Goal: Information Seeking & Learning: Learn about a topic

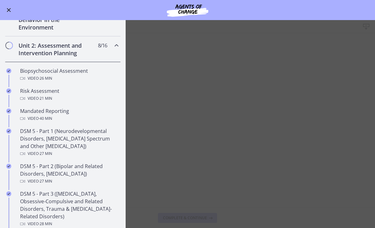
scroll to position [146, 0]
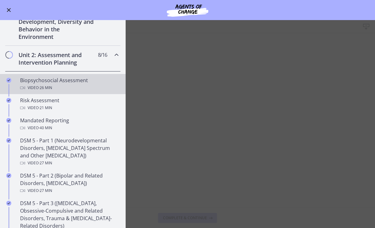
click at [106, 82] on div "Biopsychosocial Assessment Video · 26 min" at bounding box center [69, 84] width 98 height 15
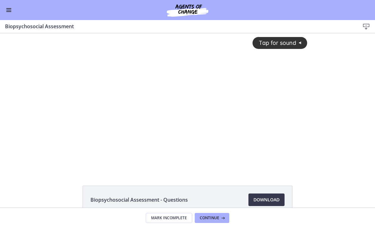
click at [12, 13] on button "Enable menu" at bounding box center [9, 10] width 8 height 8
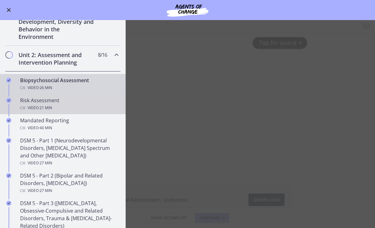
click at [70, 103] on div "Risk Assessment Video · 21 min" at bounding box center [69, 104] width 98 height 15
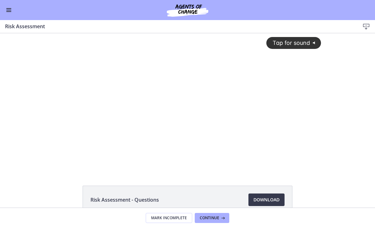
click at [12, 11] on button "Enable menu" at bounding box center [9, 10] width 8 height 8
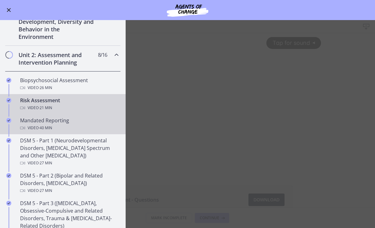
click at [83, 123] on div "Mandated Reporting Video · 40 min" at bounding box center [69, 124] width 98 height 15
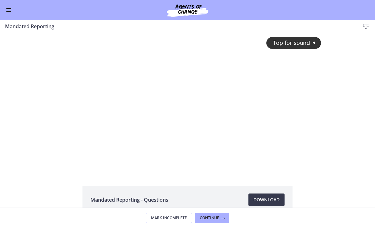
click at [10, 13] on button "Enable menu" at bounding box center [9, 10] width 8 height 8
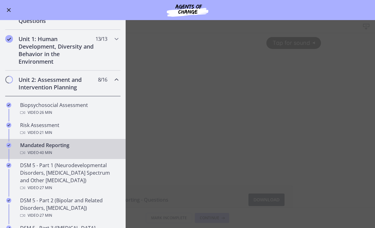
scroll to position [101, 0]
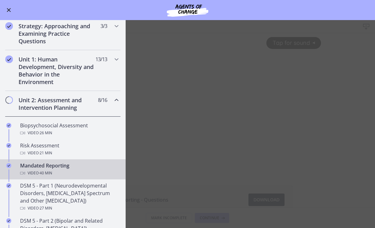
click at [179, 85] on main "Mandated Reporting Download Enable fullscreen Mandated Reporting - Questions Do…" at bounding box center [187, 124] width 375 height 208
click at [215, 114] on main "Mandated Reporting Download Enable fullscreen Mandated Reporting - Questions Do…" at bounding box center [187, 124] width 375 height 208
click at [12, 12] on button "Enable menu" at bounding box center [9, 10] width 8 height 8
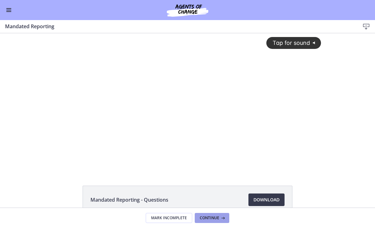
click at [210, 217] on span "Continue" at bounding box center [209, 218] width 19 height 5
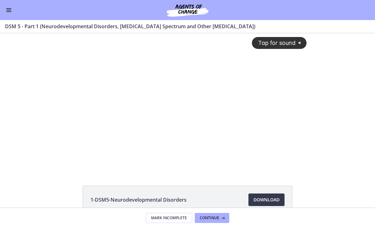
click at [9, 14] on button "Enable menu" at bounding box center [9, 10] width 8 height 8
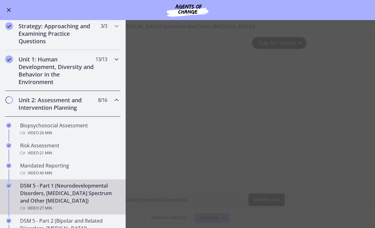
click at [79, 63] on h2 "Unit 1: Human Development, Diversity and Behavior in the Environment" at bounding box center [57, 71] width 77 height 30
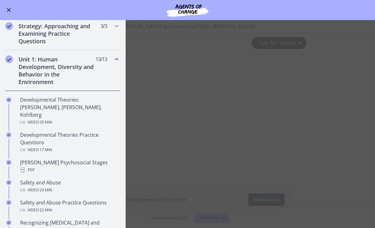
click at [107, 73] on div "Unit 1: Human Development, Diversity and Behavior in the Environment 13 / 13 Co…" at bounding box center [63, 70] width 116 height 41
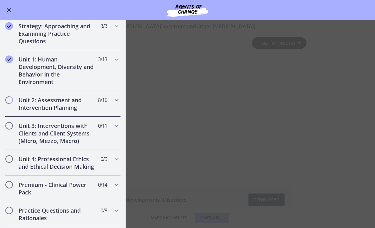
click at [99, 98] on span "8 / 16 Completed" at bounding box center [102, 100] width 9 height 8
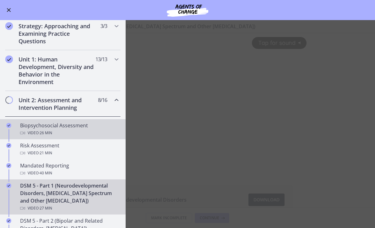
click at [91, 127] on div "Biopsychosocial Assessment Video · 26 min" at bounding box center [69, 129] width 98 height 15
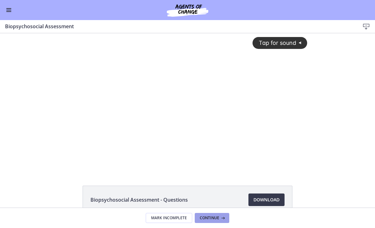
click at [216, 219] on span "Continue" at bounding box center [209, 218] width 19 height 5
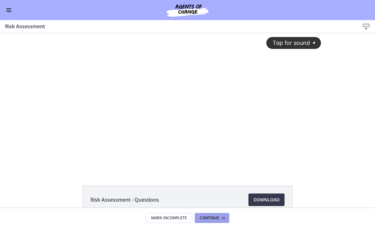
click at [221, 218] on icon at bounding box center [222, 218] width 6 height 5
click at [226, 214] on button "Continue" at bounding box center [212, 218] width 35 height 10
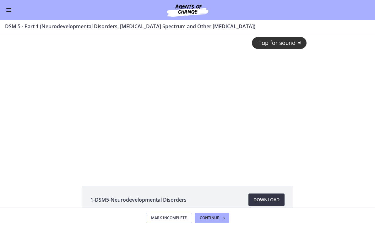
click at [262, 199] on span "Download Opens in a new window" at bounding box center [267, 200] width 26 height 8
click at [12, 9] on button "Enable menu" at bounding box center [9, 10] width 8 height 8
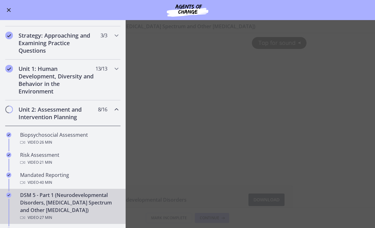
scroll to position [115, 0]
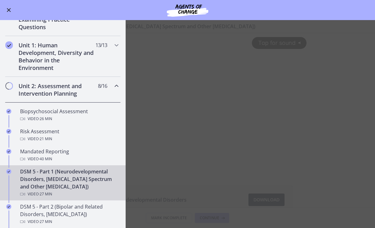
click at [97, 93] on div "Unit 2: Assessment and Intervention Planning 8 / 16 Completed" at bounding box center [63, 90] width 116 height 26
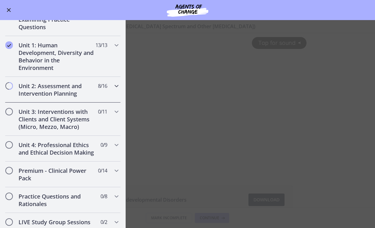
click at [93, 93] on h2 "Unit 2: Assessment and Intervention Planning" at bounding box center [57, 89] width 77 height 15
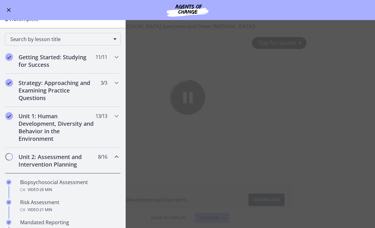
scroll to position [39, 0]
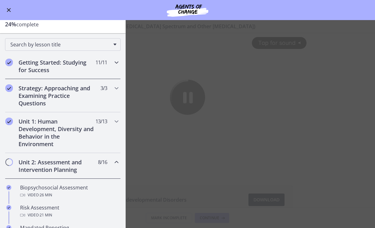
click at [20, 72] on h2 "Getting Started: Studying for Success" at bounding box center [57, 66] width 77 height 15
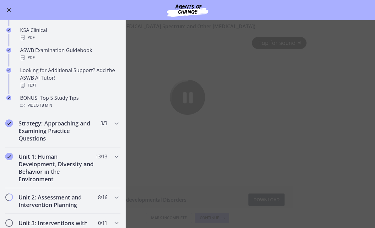
scroll to position [253, 0]
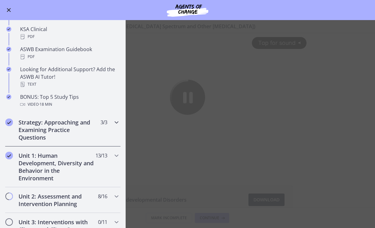
click at [89, 131] on h2 "Strategy: Approaching and Examining Practice Questions" at bounding box center [57, 130] width 77 height 23
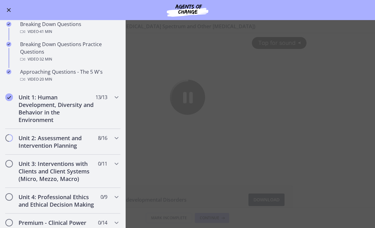
scroll to position [128, 0]
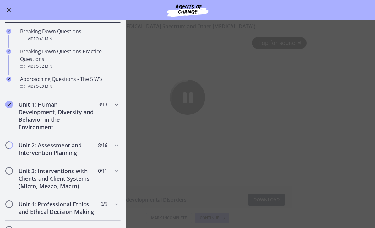
click at [93, 117] on h2 "Unit 1: Human Development, Diversity and Behavior in the Environment" at bounding box center [57, 116] width 77 height 30
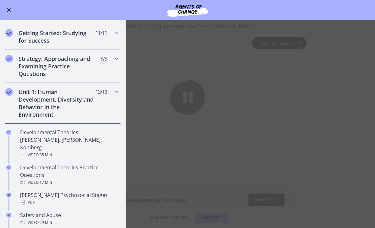
scroll to position [79, 0]
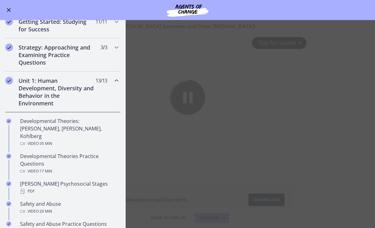
click at [102, 92] on div "Unit 1: Human Development, Diversity and Behavior in the Environment 13 / 13 Co…" at bounding box center [63, 92] width 116 height 41
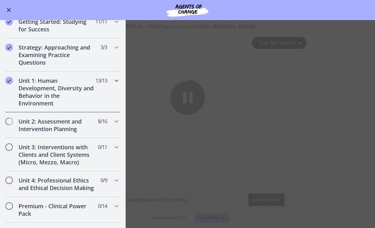
click at [106, 92] on div "Unit 1: Human Development, Diversity and Behavior in the Environment 13 / 13 Co…" at bounding box center [63, 92] width 116 height 41
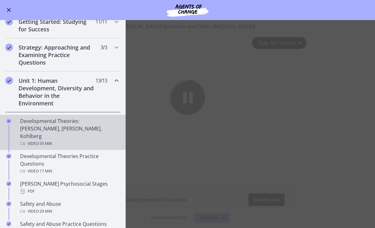
click at [96, 128] on div "Developmental Theories: [PERSON_NAME], [PERSON_NAME], Kohlberg Video · 35 min" at bounding box center [69, 132] width 98 height 30
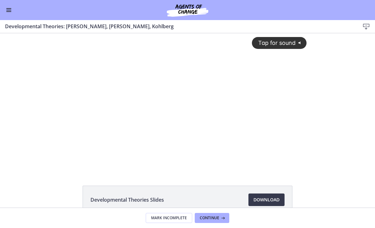
click at [228, 137] on div "Tap for sound @keyframes VOLUME_SMALL_WAVE_FLASH { 0% { opacity: 0; } 33% { opa…" at bounding box center [188, 97] width 246 height 128
click at [255, 78] on div at bounding box center [188, 102] width 246 height 138
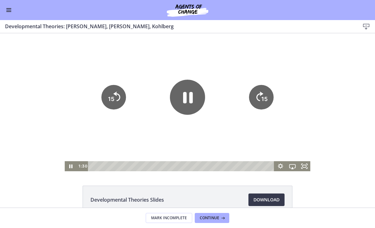
click at [282, 168] on icon "Show settings menu" at bounding box center [280, 166] width 5 height 5
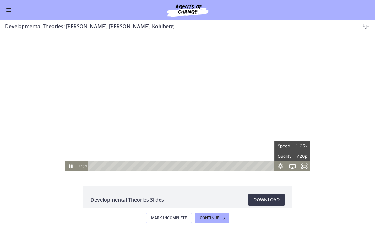
click at [298, 147] on span "1.25x" at bounding box center [299, 146] width 15 height 10
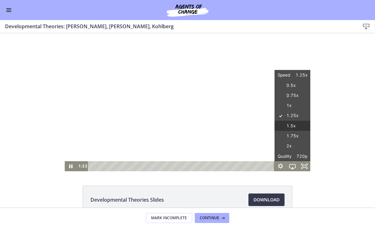
click at [303, 124] on label "1.5x" at bounding box center [293, 126] width 36 height 11
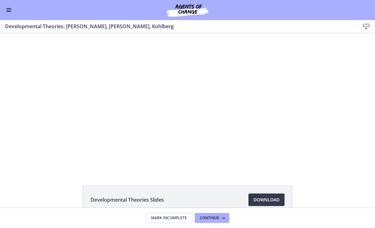
click at [243, 105] on div at bounding box center [188, 102] width 246 height 138
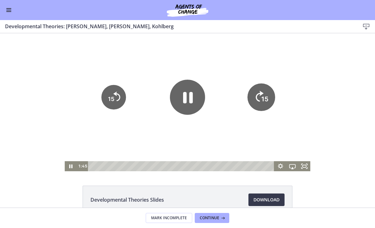
click at [259, 95] on icon "15" at bounding box center [262, 98] width 28 height 28
click at [263, 96] on tspan "15" at bounding box center [264, 99] width 7 height 8
click at [263, 95] on icon "15" at bounding box center [261, 97] width 25 height 25
click at [265, 91] on icon "15" at bounding box center [261, 97] width 25 height 25
click at [265, 94] on icon "15" at bounding box center [261, 97] width 25 height 25
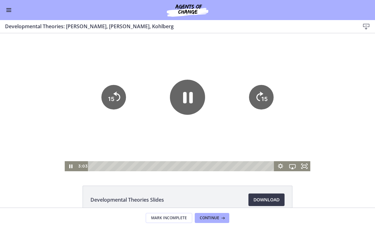
click at [264, 94] on icon "15" at bounding box center [261, 97] width 25 height 25
click at [264, 91] on icon "15" at bounding box center [261, 75] width 31 height 31
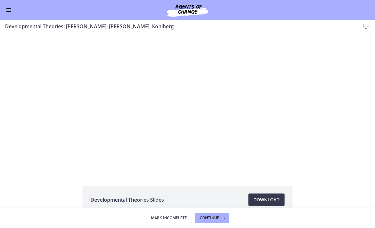
click at [115, 91] on div at bounding box center [188, 102] width 246 height 138
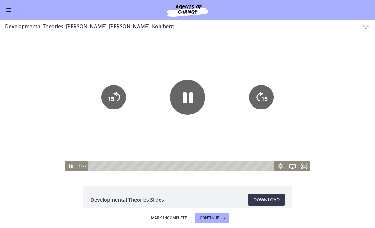
click at [118, 95] on icon "15" at bounding box center [113, 97] width 25 height 25
click at [116, 97] on icon "15" at bounding box center [113, 97] width 25 height 25
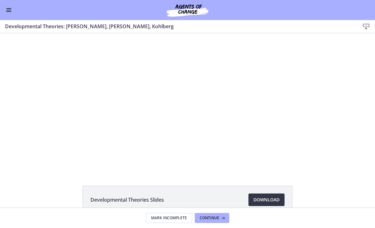
click at [262, 199] on span "Download Opens in a new window" at bounding box center [267, 200] width 26 height 8
click at [169, 107] on div at bounding box center [188, 102] width 246 height 138
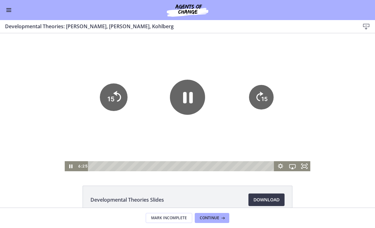
click at [116, 100] on icon "15" at bounding box center [114, 98] width 28 height 28
click at [115, 91] on icon "15" at bounding box center [113, 75] width 31 height 31
click at [110, 101] on tspan "15" at bounding box center [111, 99] width 6 height 7
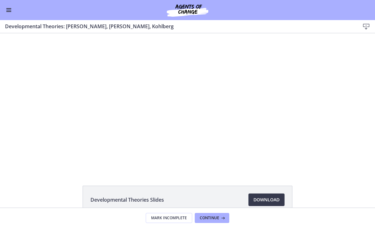
click at [173, 93] on div at bounding box center [188, 102] width 246 height 138
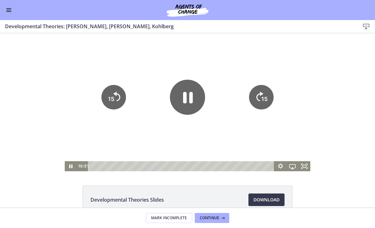
click at [179, 102] on icon "Pause" at bounding box center [187, 97] width 35 height 35
click at [9, 13] on button "Enable menu" at bounding box center [9, 10] width 8 height 8
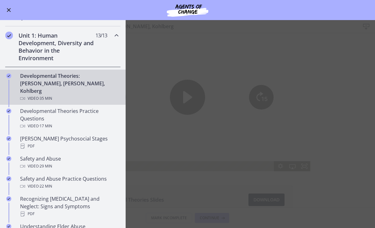
scroll to position [126, 0]
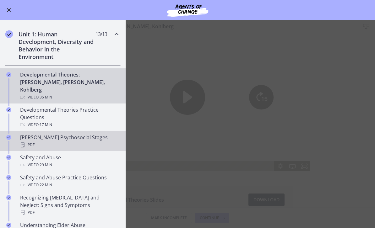
click at [94, 141] on div "PDF" at bounding box center [69, 145] width 98 height 8
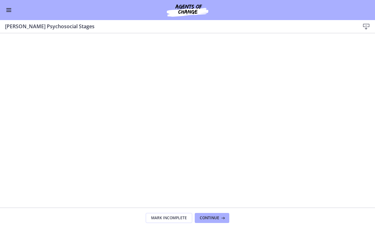
click at [11, 13] on button "Enable menu" at bounding box center [9, 10] width 8 height 8
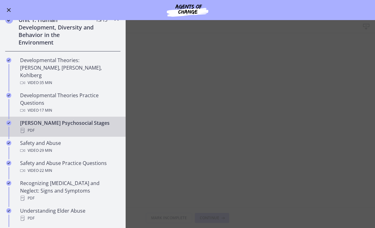
scroll to position [153, 0]
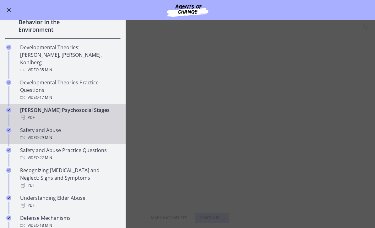
click at [87, 134] on div "Video · 29 min" at bounding box center [69, 138] width 98 height 8
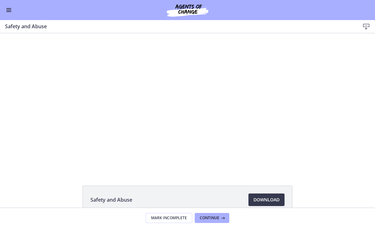
scroll to position [19, 0]
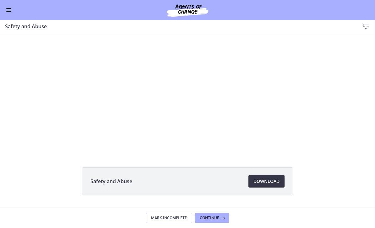
click at [258, 184] on span "Download Opens in a new window" at bounding box center [267, 182] width 26 height 8
click at [5, 13] on button "Enable menu" at bounding box center [9, 10] width 8 height 8
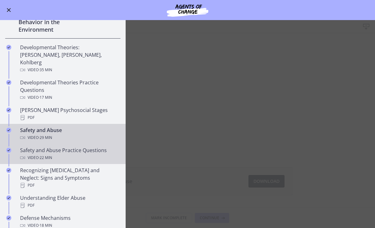
click at [104, 147] on div "Safety and Abuse Practice Questions Video · 22 min" at bounding box center [69, 154] width 98 height 15
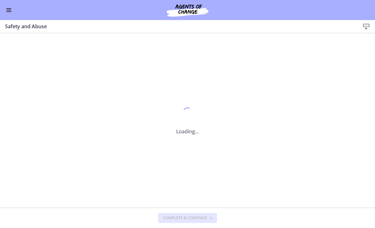
scroll to position [0, 0]
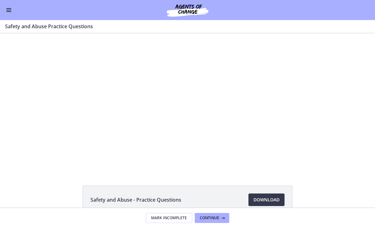
click at [11, 12] on button "Enable menu" at bounding box center [9, 10] width 8 height 8
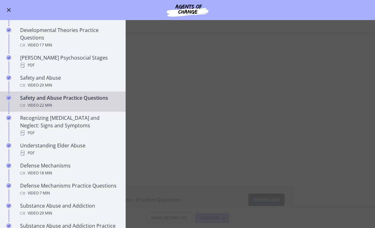
scroll to position [213, 0]
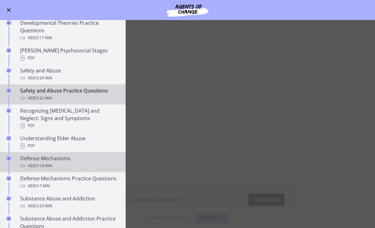
click at [91, 162] on div "Video · 18 min" at bounding box center [69, 166] width 98 height 8
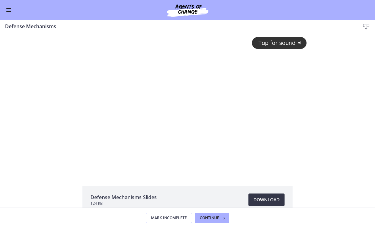
click at [263, 199] on span "Download Opens in a new window" at bounding box center [267, 200] width 26 height 8
click at [16, 8] on div "Go to Dashboard" at bounding box center [187, 10] width 375 height 20
click at [3, 9] on div "Go to Dashboard" at bounding box center [187, 10] width 375 height 20
click at [2, 16] on div "Go to Dashboard" at bounding box center [187, 10] width 375 height 20
click at [10, 12] on button "Enable menu" at bounding box center [9, 10] width 8 height 8
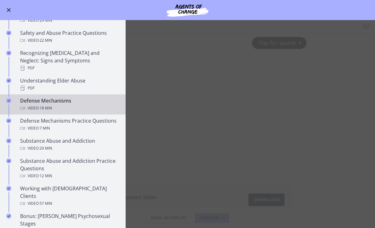
scroll to position [281, 0]
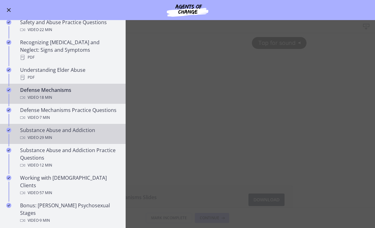
click at [103, 134] on div "Video · 29 min" at bounding box center [69, 138] width 98 height 8
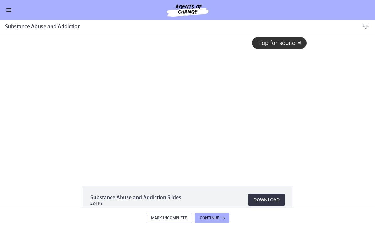
click at [265, 198] on span "Download Opens in a new window" at bounding box center [267, 200] width 26 height 8
click at [12, 12] on button "Enable menu" at bounding box center [9, 10] width 8 height 8
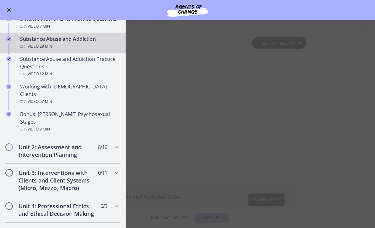
scroll to position [396, 0]
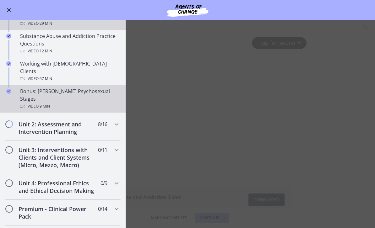
click at [96, 103] on div "Video · 9 min" at bounding box center [69, 107] width 98 height 8
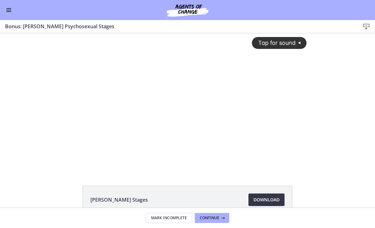
click at [274, 199] on span "Download Opens in a new window" at bounding box center [267, 200] width 26 height 8
click at [8, 18] on div "Go to Dashboard" at bounding box center [187, 10] width 375 height 20
click at [10, 13] on button "Enable menu" at bounding box center [9, 10] width 8 height 8
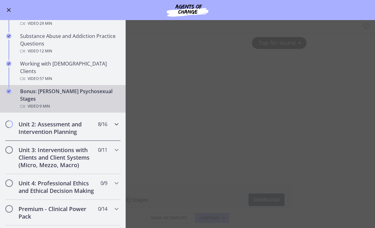
click at [95, 121] on h2 "Unit 2: Assessment and Intervention Planning" at bounding box center [57, 128] width 77 height 15
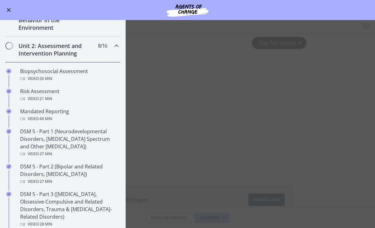
scroll to position [157, 0]
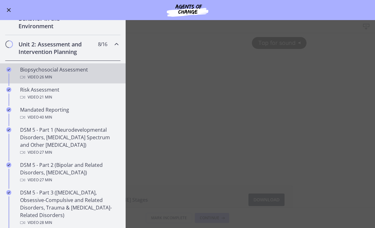
click at [91, 73] on div "Biopsychosocial Assessment Video · 26 min" at bounding box center [69, 73] width 98 height 15
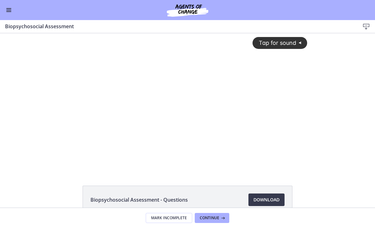
click at [9, 13] on button "Enable menu" at bounding box center [9, 10] width 8 height 8
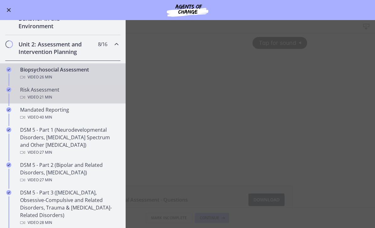
click at [94, 93] on div "Risk Assessment Video · 21 min" at bounding box center [69, 93] width 98 height 15
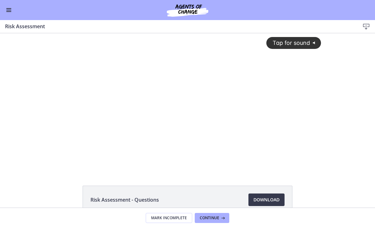
click at [9, 13] on button "Enable menu" at bounding box center [9, 10] width 8 height 8
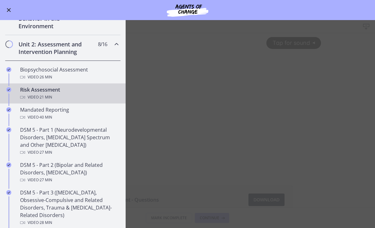
click at [161, 103] on main "Risk Assessment Download Enable fullscreen Risk Assessment - Questions Download…" at bounding box center [187, 124] width 375 height 208
click at [200, 131] on main "Risk Assessment Download Enable fullscreen Risk Assessment - Questions Download…" at bounding box center [187, 124] width 375 height 208
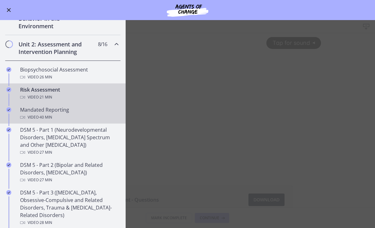
click at [93, 113] on div "Mandated Reporting Video · 40 min" at bounding box center [69, 113] width 98 height 15
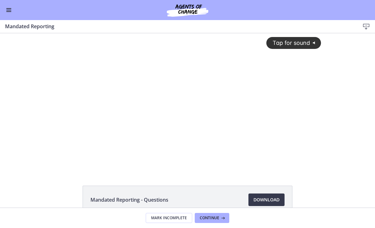
click at [10, 13] on button "Enable menu" at bounding box center [9, 10] width 8 height 8
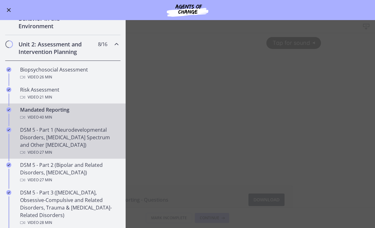
click at [76, 137] on div "DSM 5 - Part 1 (Neurodevelopmental Disorders, [MEDICAL_DATA] Spectrum and Other…" at bounding box center [69, 141] width 98 height 30
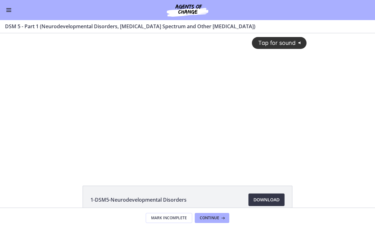
click at [272, 199] on span "Download Opens in a new window" at bounding box center [267, 200] width 26 height 8
click at [11, 13] on button "Enable menu" at bounding box center [9, 10] width 8 height 8
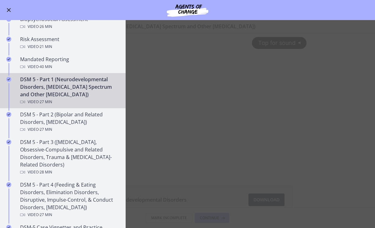
scroll to position [211, 0]
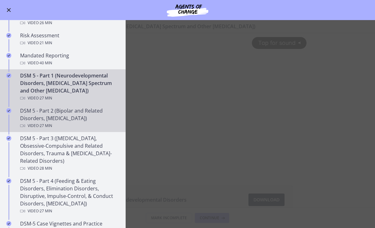
click at [101, 121] on div "DSM 5 - Part 2 (Bipolar and Related Disorders, [MEDICAL_DATA]) Video · 27 min" at bounding box center [69, 118] width 98 height 23
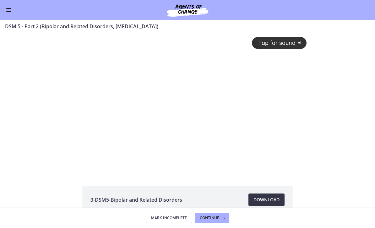
click at [263, 197] on span "Download Opens in a new window" at bounding box center [267, 200] width 26 height 8
click at [10, 13] on button "Enable menu" at bounding box center [9, 10] width 8 height 8
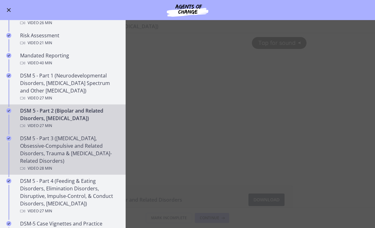
click at [30, 138] on div "DSM 5 - Part 3 ([MEDICAL_DATA], Obsessive-Compulsive and Related Disorders, Tra…" at bounding box center [69, 154] width 98 height 38
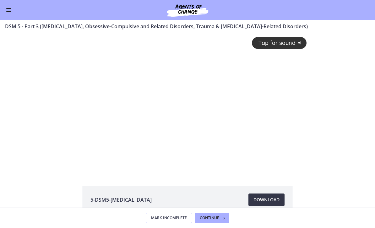
click at [261, 199] on span "Download Opens in a new window" at bounding box center [267, 200] width 26 height 8
click at [10, 9] on button "Enable menu" at bounding box center [9, 10] width 8 height 8
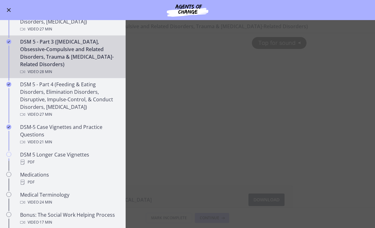
scroll to position [310, 0]
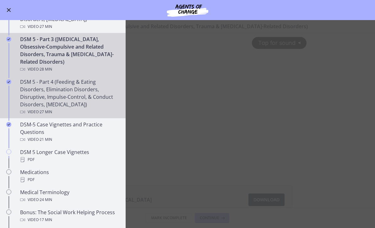
click at [29, 87] on div "DSM 5 - Part 4 (Feeding & Eating Disorders, Elimination Disorders, Disruptive, …" at bounding box center [69, 97] width 98 height 38
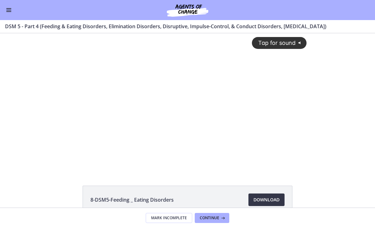
click at [261, 198] on span "Download Opens in a new window" at bounding box center [267, 200] width 26 height 8
click at [11, 8] on span "Enable menu" at bounding box center [8, 8] width 5 height 1
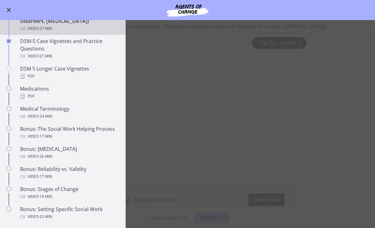
scroll to position [396, 0]
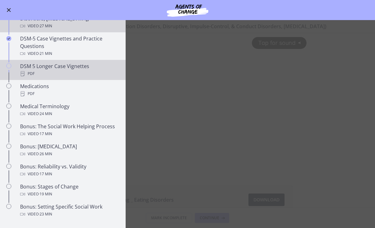
click at [21, 70] on div "PDF" at bounding box center [69, 74] width 98 height 8
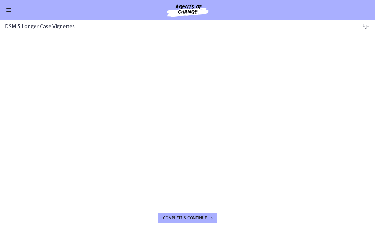
click at [10, 9] on button "Enable menu" at bounding box center [9, 10] width 8 height 8
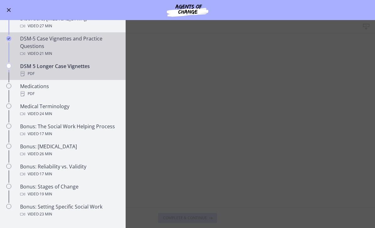
click at [18, 48] on link "DSM-5 Case Vignettes and Practice Questions Video · 21 min" at bounding box center [63, 46] width 126 height 28
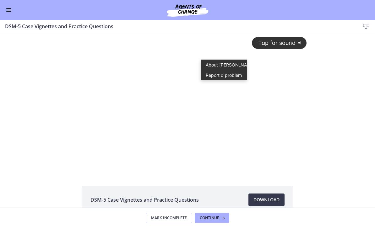
click at [255, 95] on div "Tap for sound @keyframes VOLUME_SMALL_WAVE_FLASH { 0% { opacity: 0; } 33% { opa…" at bounding box center [188, 97] width 246 height 128
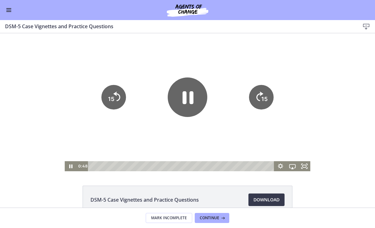
click at [179, 98] on icon "Pause" at bounding box center [188, 98] width 40 height 40
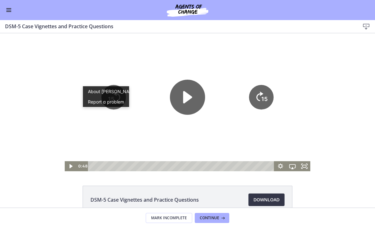
click at [261, 198] on span "Download Opens in a new window" at bounding box center [267, 200] width 26 height 8
click at [10, 8] on button "Enable menu" at bounding box center [9, 10] width 8 height 8
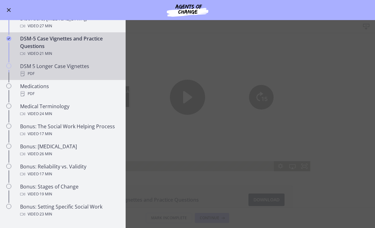
click at [18, 67] on link "DSM 5 Longer Case Vignettes PDF" at bounding box center [63, 70] width 126 height 20
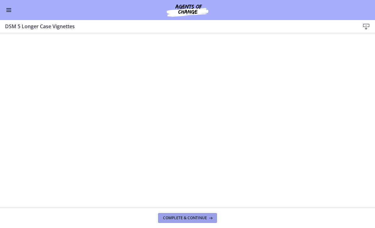
click at [205, 219] on span "Complete & continue" at bounding box center [185, 218] width 44 height 5
click at [12, 8] on button "Enable menu" at bounding box center [9, 10] width 8 height 8
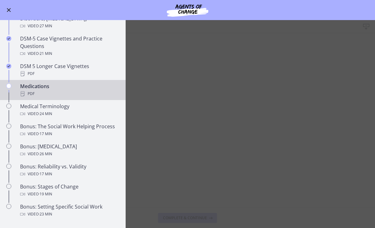
click at [186, 100] on main "Medications Download Enable fullscreen Complete & continue" at bounding box center [187, 124] width 375 height 208
click at [31, 86] on div "Medications PDF" at bounding box center [69, 90] width 98 height 15
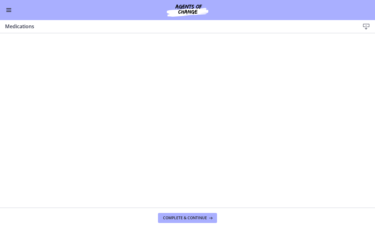
click at [6, 14] on button "Enable menu" at bounding box center [9, 10] width 8 height 8
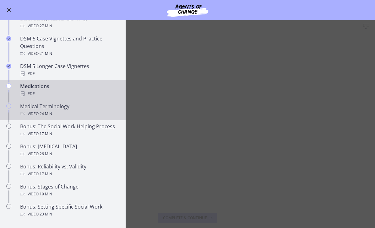
click at [25, 108] on div "Medical Terminology Video · 24 min" at bounding box center [69, 110] width 98 height 15
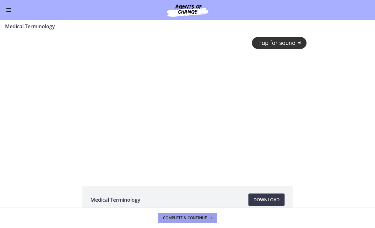
click at [206, 215] on button "Complete & continue" at bounding box center [187, 218] width 59 height 10
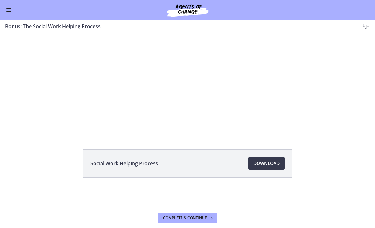
scroll to position [36, 0]
click at [271, 165] on span "Download Opens in a new window" at bounding box center [267, 164] width 26 height 8
click at [12, 10] on button "Enable menu" at bounding box center [9, 10] width 8 height 8
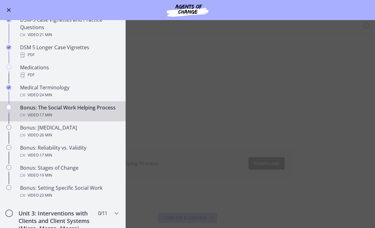
scroll to position [417, 0]
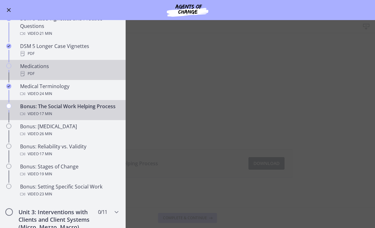
click at [22, 68] on div "Medications PDF" at bounding box center [69, 70] width 98 height 15
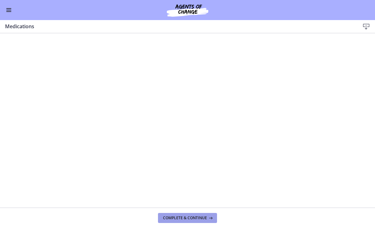
click at [204, 218] on span "Complete & continue" at bounding box center [185, 218] width 44 height 5
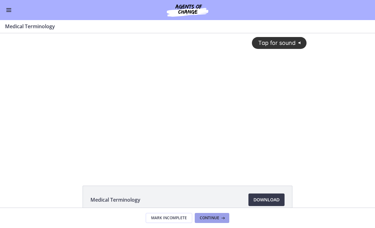
click at [214, 218] on span "Continue" at bounding box center [209, 218] width 19 height 5
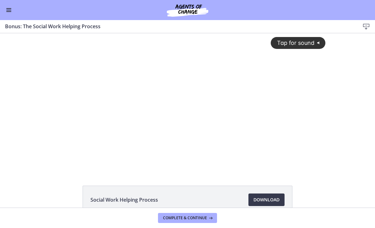
scroll to position [6, 0]
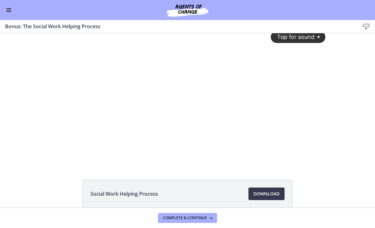
click at [265, 130] on div "Tap for sound @keyframes VOLUME_SMALL_WAVE_FLASH { 0% { opacity: 0; } 33% { opa…" at bounding box center [188, 91] width 284 height 128
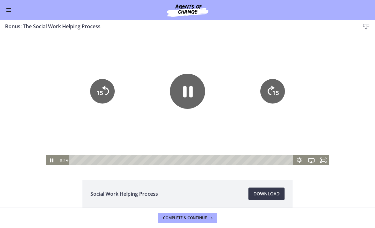
click at [270, 77] on div at bounding box center [188, 96] width 284 height 138
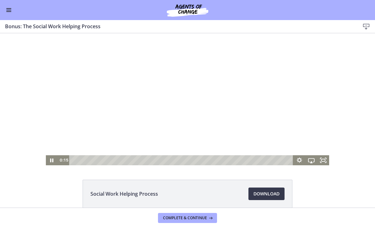
click at [271, 89] on div at bounding box center [188, 96] width 284 height 138
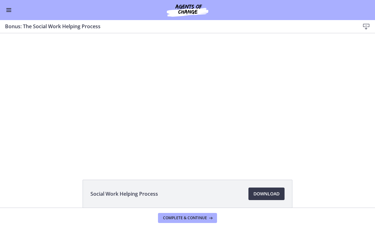
click at [274, 90] on div at bounding box center [188, 96] width 284 height 138
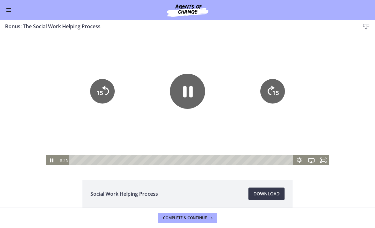
click at [274, 90] on text "15" at bounding box center [276, 93] width 6 height 7
click at [270, 77] on div at bounding box center [188, 96] width 284 height 138
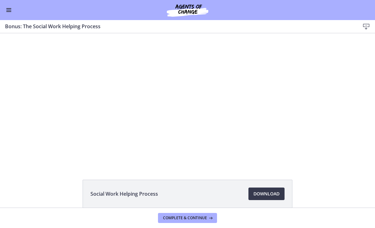
click at [273, 74] on div at bounding box center [188, 96] width 284 height 138
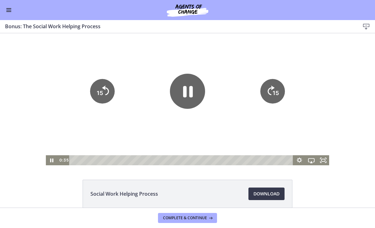
click at [277, 77] on div at bounding box center [188, 96] width 284 height 138
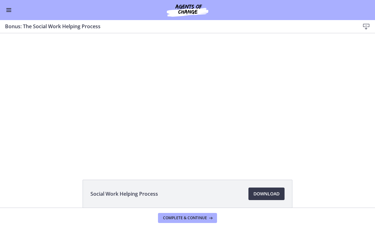
click at [269, 95] on icon "15" at bounding box center [273, 92] width 28 height 28
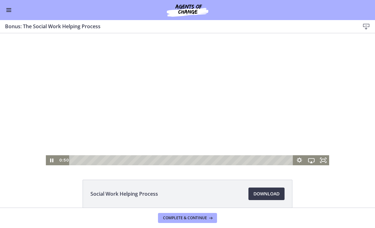
click at [273, 91] on div at bounding box center [188, 96] width 284 height 138
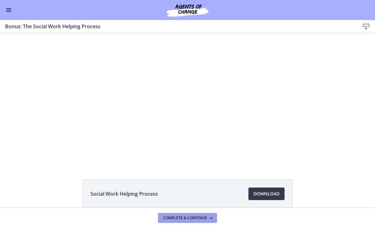
click at [188, 218] on span "Complete & continue" at bounding box center [185, 218] width 44 height 5
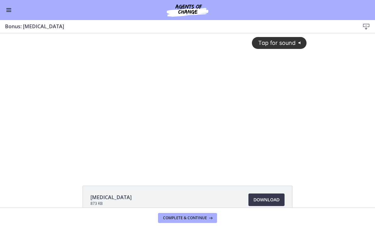
click at [6, 13] on button "Enable menu" at bounding box center [9, 10] width 8 height 8
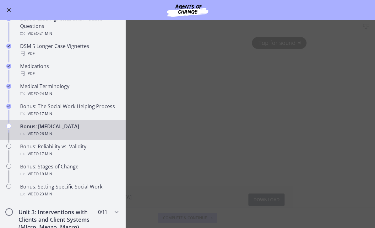
click at [211, 118] on main "Bonus: [MEDICAL_DATA] Download Enable fullscreen [MEDICAL_DATA] 873 KB Download…" at bounding box center [187, 124] width 375 height 208
click at [278, 160] on main "Bonus: [MEDICAL_DATA] Download Enable fullscreen [MEDICAL_DATA] 873 KB Download…" at bounding box center [187, 124] width 375 height 208
click at [270, 185] on main "Bonus: [MEDICAL_DATA] Download Enable fullscreen [MEDICAL_DATA] 873 KB Download…" at bounding box center [187, 124] width 375 height 208
click at [45, 129] on div "Bonus: [MEDICAL_DATA] Video · 26 min" at bounding box center [69, 130] width 98 height 15
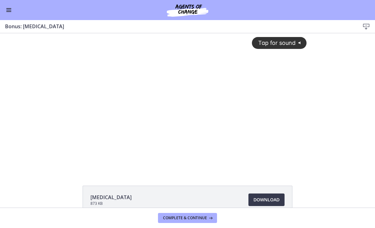
click at [184, 88] on div "Tap for sound @keyframes VOLUME_SMALL_WAVE_FLASH { 0% { opacity: 0; } 33% { opa…" at bounding box center [188, 97] width 246 height 128
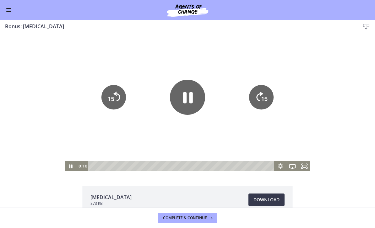
click at [189, 100] on icon "Pause" at bounding box center [187, 97] width 35 height 35
click at [191, 103] on icon "Play Video" at bounding box center [187, 97] width 35 height 35
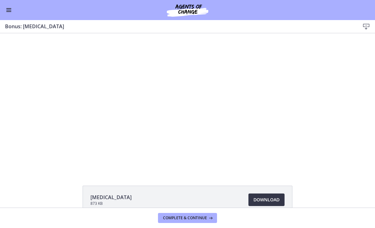
click at [264, 200] on span "Download Opens in a new window" at bounding box center [267, 200] width 26 height 8
click at [194, 134] on div at bounding box center [188, 102] width 246 height 138
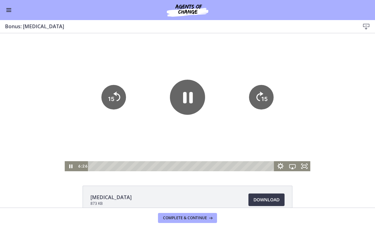
click at [279, 168] on icon "Show settings menu" at bounding box center [280, 166] width 6 height 6
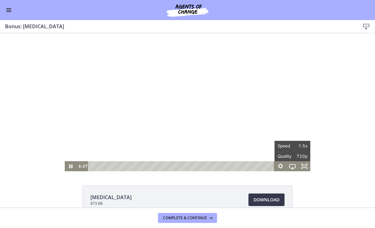
click at [279, 146] on span "Speed" at bounding box center [285, 146] width 15 height 10
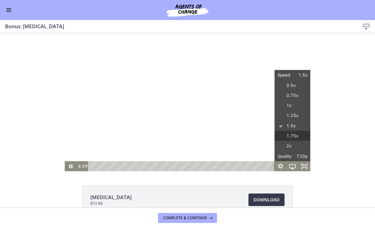
click at [282, 136] on label "1.75x" at bounding box center [293, 136] width 36 height 11
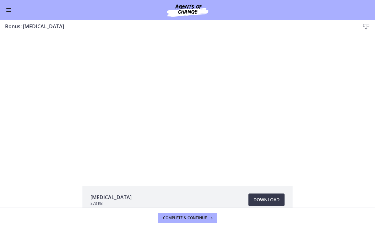
click at [224, 71] on div at bounding box center [188, 102] width 246 height 138
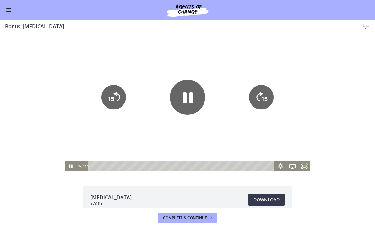
click at [260, 101] on icon "Skip ahead 15 seconds" at bounding box center [259, 96] width 7 height 9
click at [270, 50] on div at bounding box center [188, 102] width 246 height 138
click at [270, 48] on div at bounding box center [188, 102] width 246 height 138
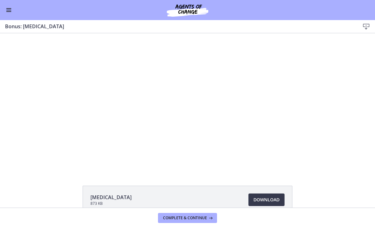
click at [7, 13] on button "Enable menu" at bounding box center [9, 10] width 8 height 8
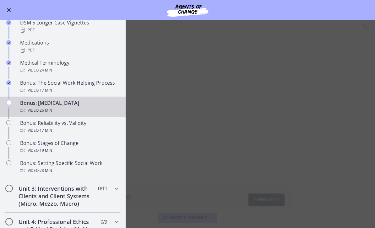
scroll to position [441, 0]
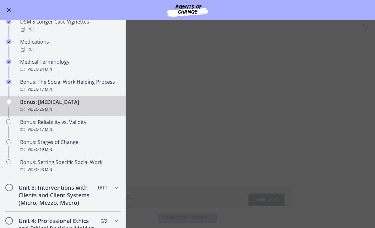
click at [209, 79] on main "Bonus: [MEDICAL_DATA] Download Enable fullscreen [MEDICAL_DATA] 873 KB Download…" at bounding box center [187, 124] width 375 height 208
click at [221, 58] on main "Bonus: [MEDICAL_DATA] Download Enable fullscreen [MEDICAL_DATA] 873 KB Download…" at bounding box center [187, 124] width 375 height 208
click at [21, 116] on link "Bonus: [MEDICAL_DATA] Video · 26 min" at bounding box center [63, 106] width 126 height 20
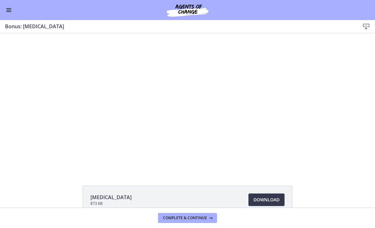
click at [10, 12] on button "Enable menu" at bounding box center [9, 10] width 8 height 8
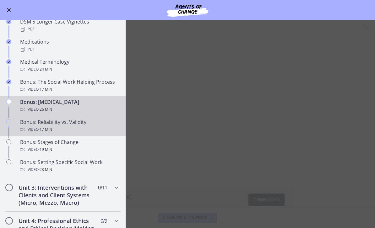
click at [38, 121] on div "Bonus: Reliability vs. Validity Video · 17 min" at bounding box center [69, 125] width 98 height 15
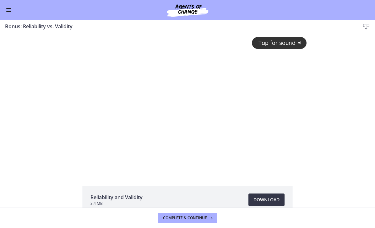
click at [270, 203] on span "Download Opens in a new window" at bounding box center [267, 200] width 26 height 8
click at [4, 0] on div "Go to Dashboard" at bounding box center [187, 10] width 375 height 20
click at [8, 14] on button "Enable menu" at bounding box center [9, 10] width 8 height 8
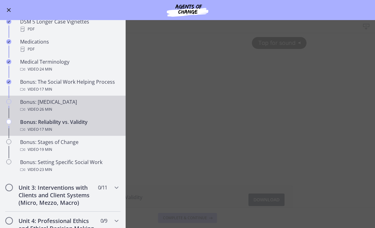
click at [31, 104] on div "Bonus: [MEDICAL_DATA] Video · 26 min" at bounding box center [69, 105] width 98 height 15
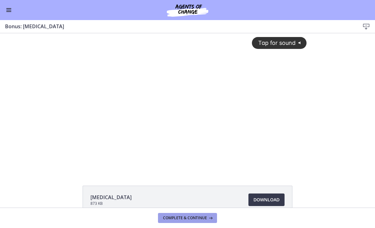
click at [199, 221] on button "Complete & continue" at bounding box center [187, 218] width 59 height 10
click at [12, 9] on button "Enable menu" at bounding box center [9, 10] width 8 height 8
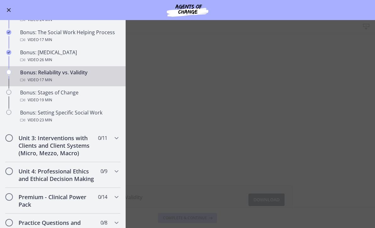
scroll to position [491, 0]
click at [278, 105] on main "Bonus: Reliability vs. Validity Download Enable fullscreen Reliability and Vali…" at bounding box center [187, 124] width 375 height 208
click at [192, 80] on main "Bonus: Reliability vs. Validity Download Enable fullscreen Reliability and Vali…" at bounding box center [187, 124] width 375 height 208
click at [37, 73] on div "Bonus: Reliability vs. Validity Video · 17 min" at bounding box center [69, 75] width 98 height 15
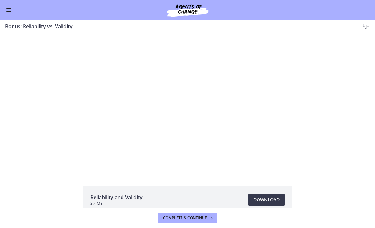
click at [187, 85] on div at bounding box center [188, 102] width 246 height 138
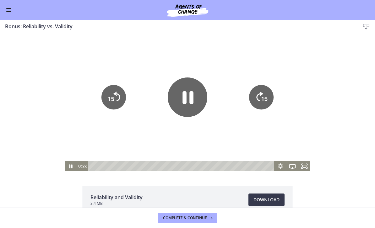
click at [185, 95] on icon "Pause" at bounding box center [188, 97] width 11 height 13
click at [12, 9] on button "Enable menu" at bounding box center [9, 10] width 8 height 8
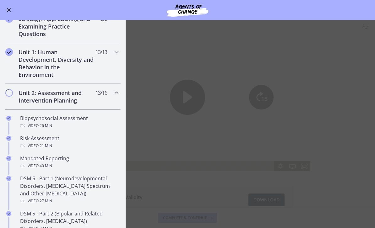
scroll to position [96, 0]
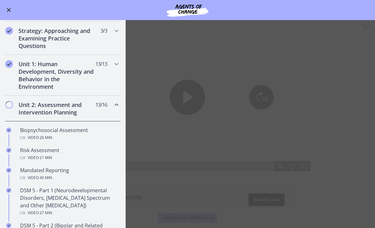
click at [25, 106] on h2 "Unit 2: Assessment and Intervention Planning" at bounding box center [57, 108] width 77 height 15
